Goal: Navigation & Orientation: Find specific page/section

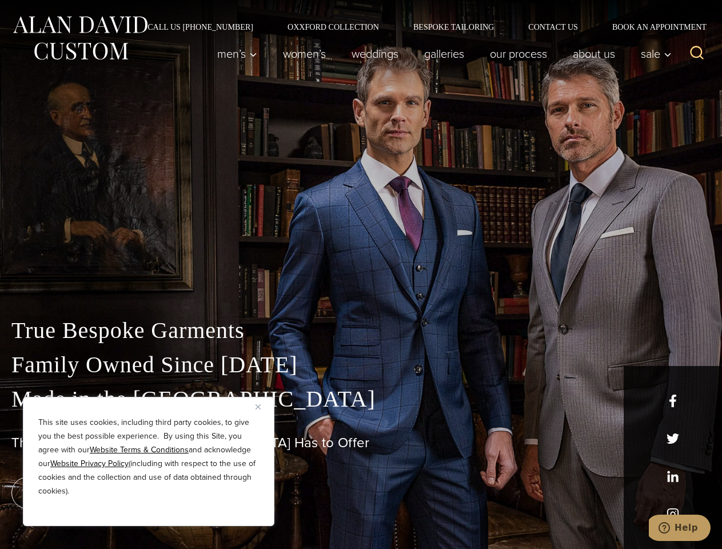
click at [361, 275] on div "True Bespoke Garments Family Owned Since [DATE] Made in [GEOGRAPHIC_DATA] The B…" at bounding box center [361, 402] width 722 height 293
click at [263, 407] on button "Close" at bounding box center [263, 407] width 14 height 14
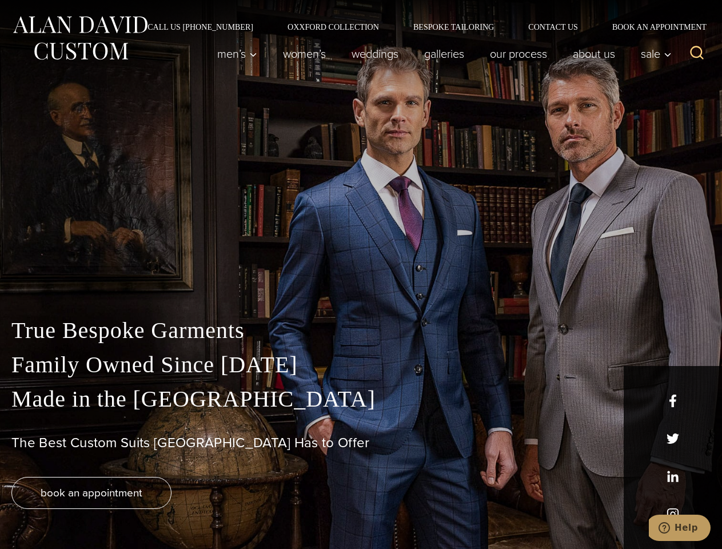
click at [149, 511] on div "True Bespoke Garments Family Owned Since [DATE] Made in [GEOGRAPHIC_DATA] The B…" at bounding box center [361, 431] width 722 height 236
click at [697, 54] on icon "Search" at bounding box center [697, 53] width 17 height 17
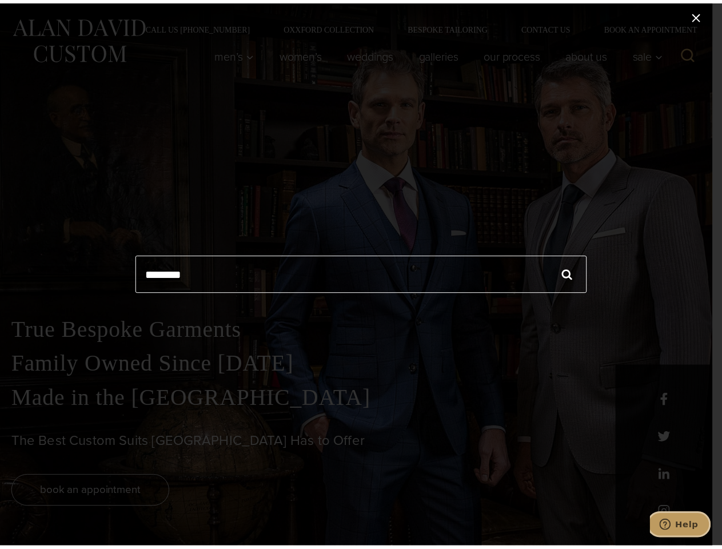
click at [671, 524] on icon "Help" at bounding box center [664, 524] width 11 height 11
